Goal: Task Accomplishment & Management: Use online tool/utility

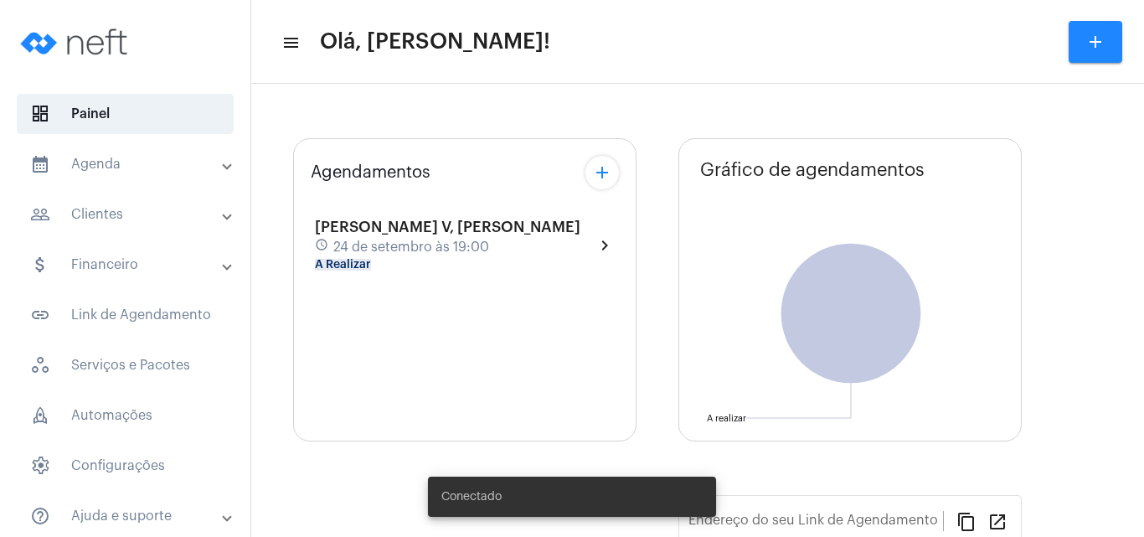
type input "[URL][DOMAIN_NAME][PERSON_NAME]"
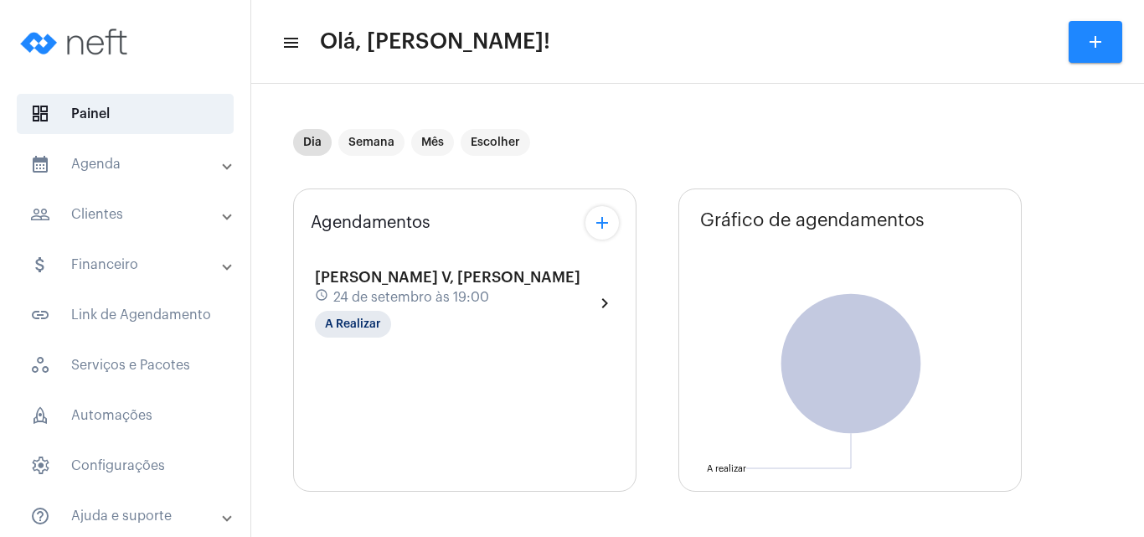
click at [414, 281] on span "[PERSON_NAME] V, [PERSON_NAME]" at bounding box center [447, 277] width 265 height 15
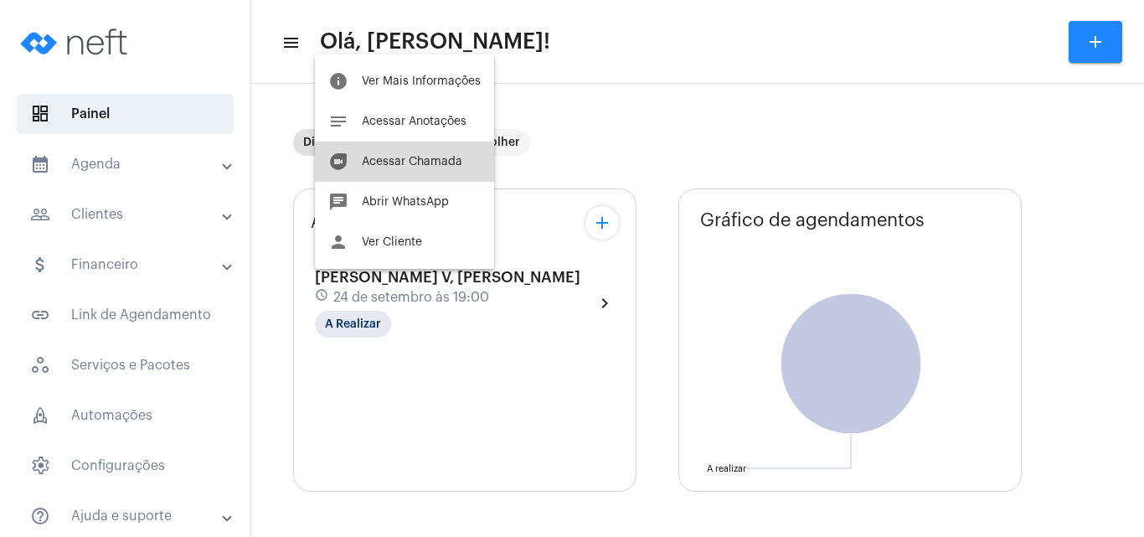
click at [442, 157] on span "Acessar Chamada" at bounding box center [412, 162] width 101 height 12
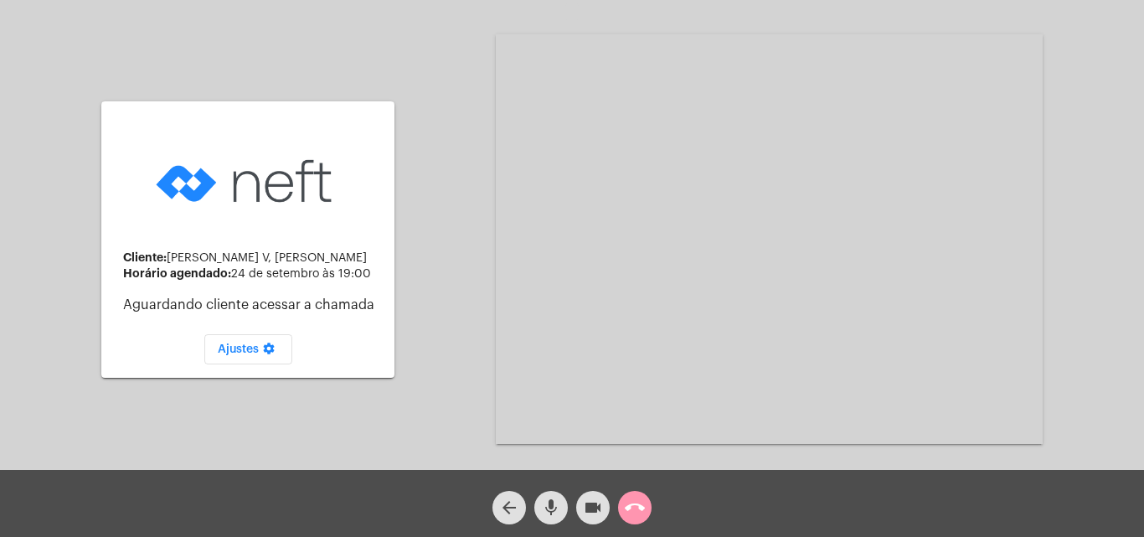
click at [631, 512] on mat-icon "call_end" at bounding box center [635, 507] width 20 height 20
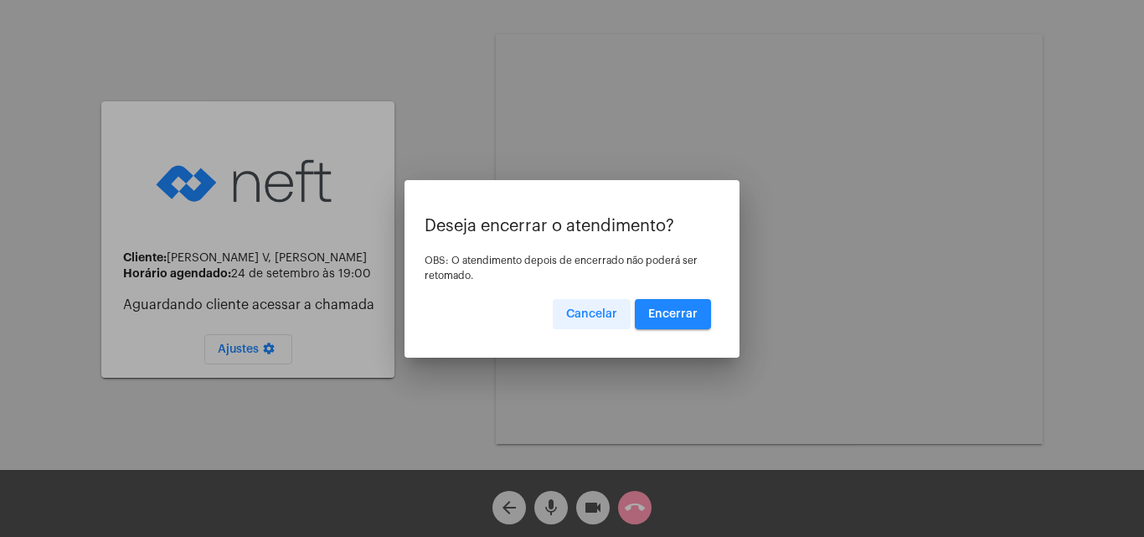
click at [586, 312] on span "Cancelar" at bounding box center [591, 314] width 51 height 12
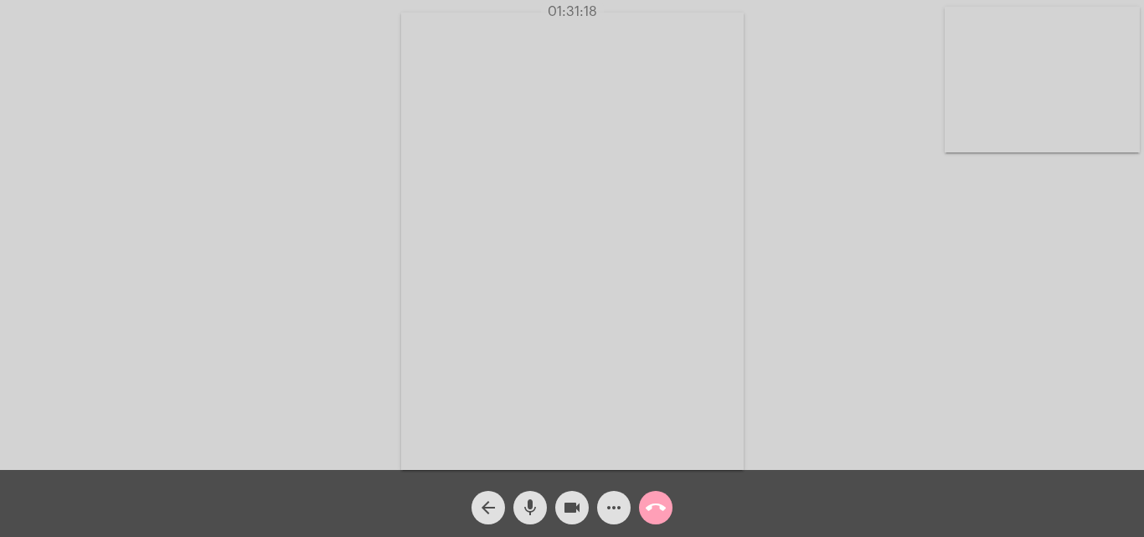
click at [663, 513] on mat-icon "call_end" at bounding box center [656, 507] width 20 height 20
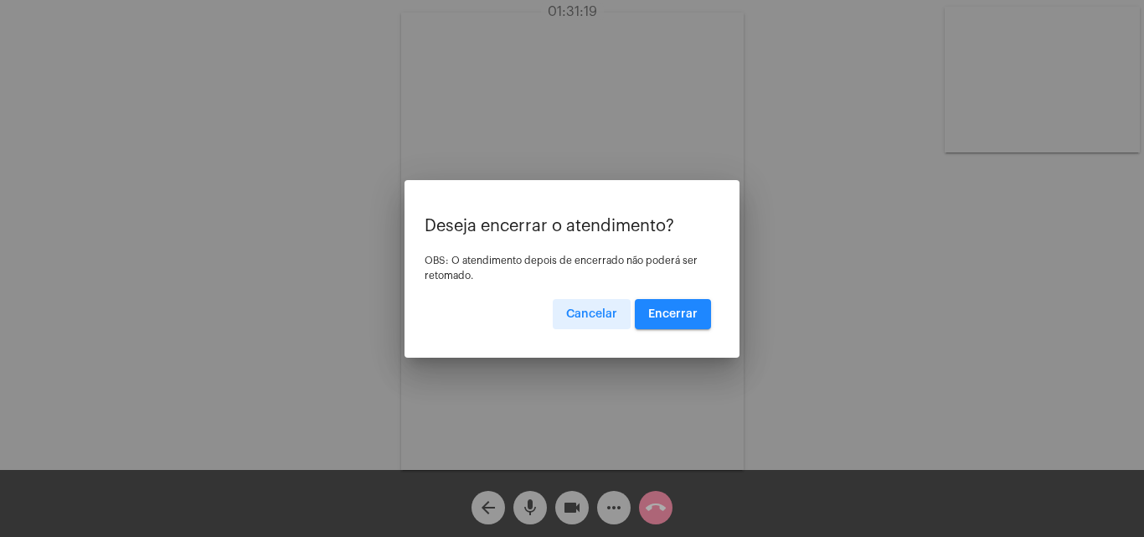
click at [678, 302] on button "Encerrar" at bounding box center [673, 314] width 76 height 30
